Goal: Check status: Check status

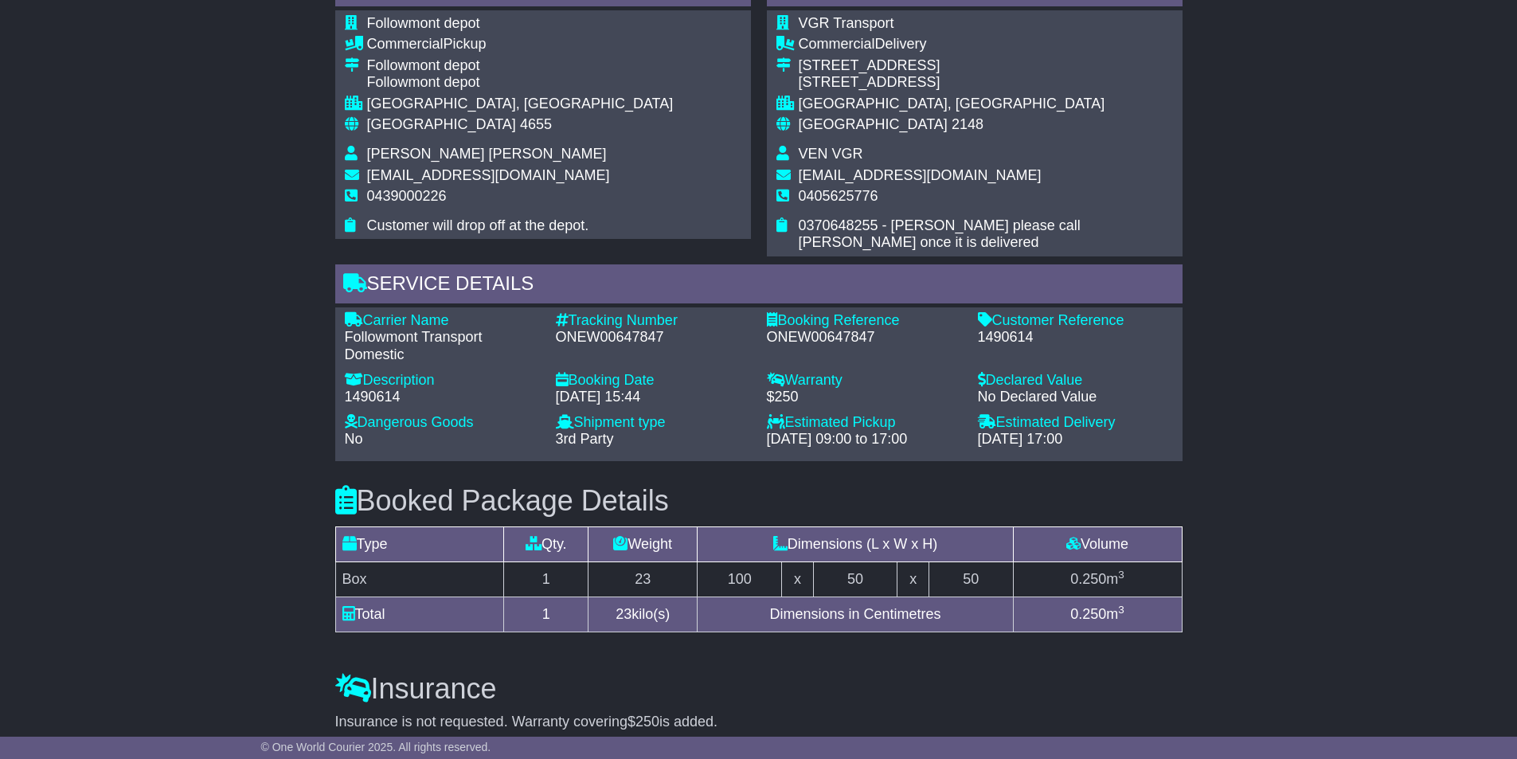
click at [366, 406] on div "1490614" at bounding box center [442, 397] width 195 height 18
click at [365, 406] on div "1490614" at bounding box center [442, 397] width 195 height 18
copy div "1490614"
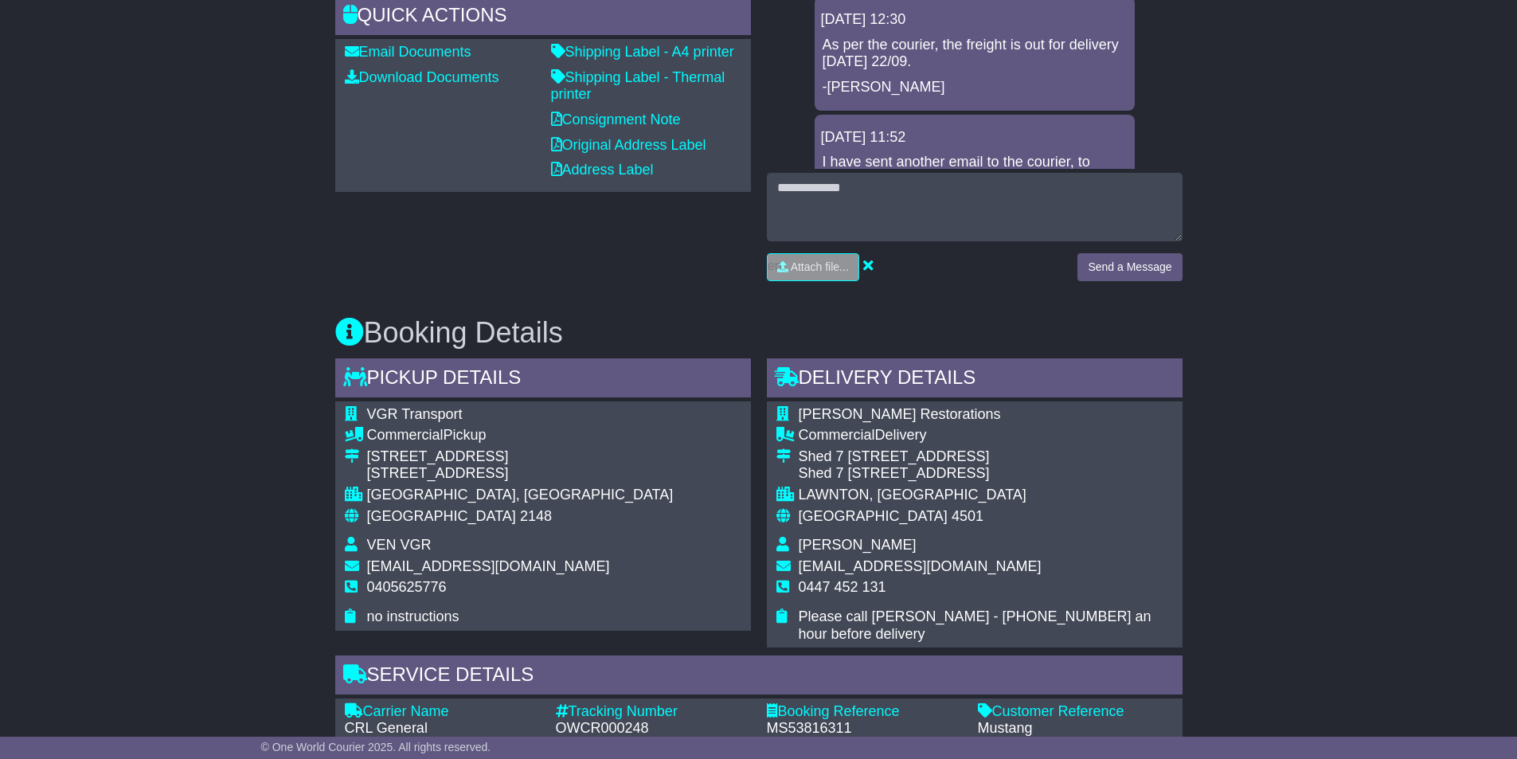
scroll to position [716, 0]
